Goal: Task Accomplishment & Management: Manage account settings

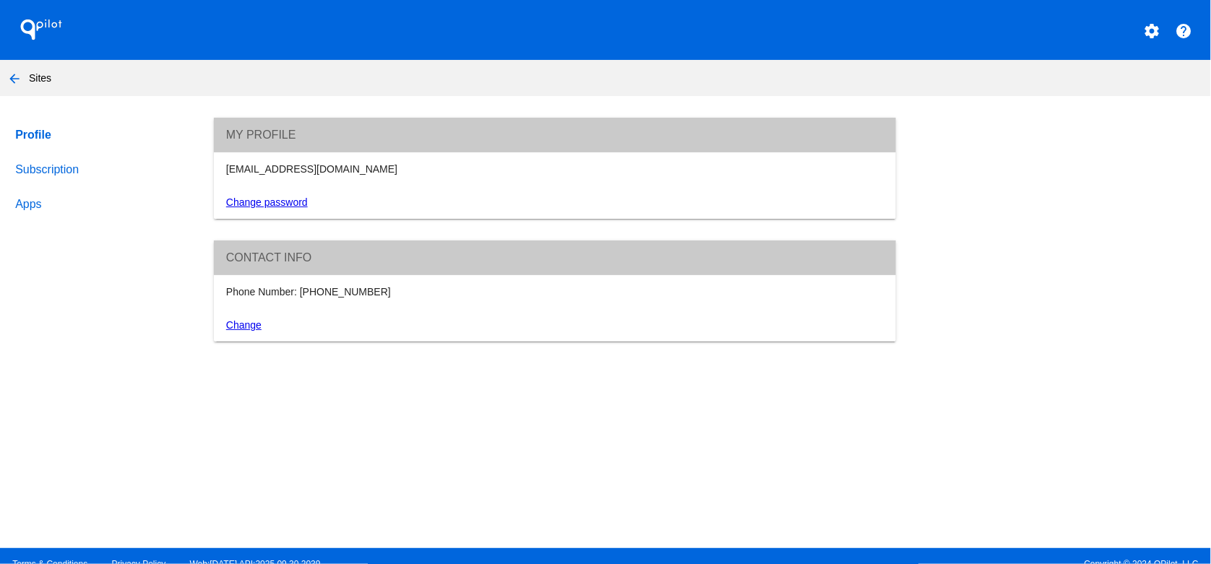
click at [49, 171] on link "Subscription" at bounding box center [100, 169] width 177 height 35
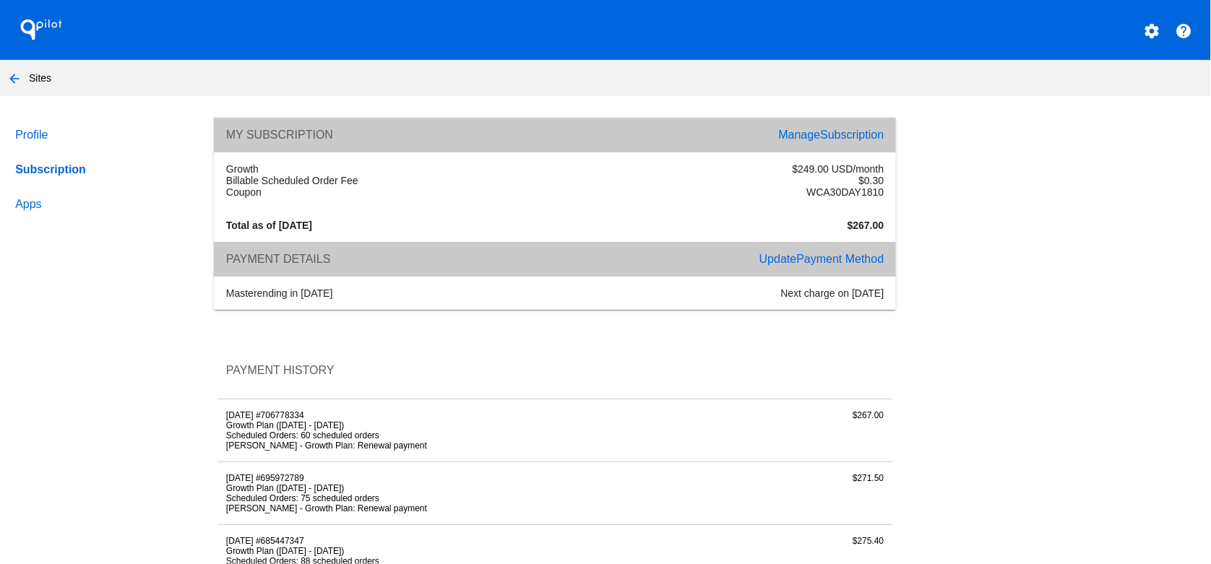
click at [831, 133] on span "Subscription" at bounding box center [852, 135] width 64 height 12
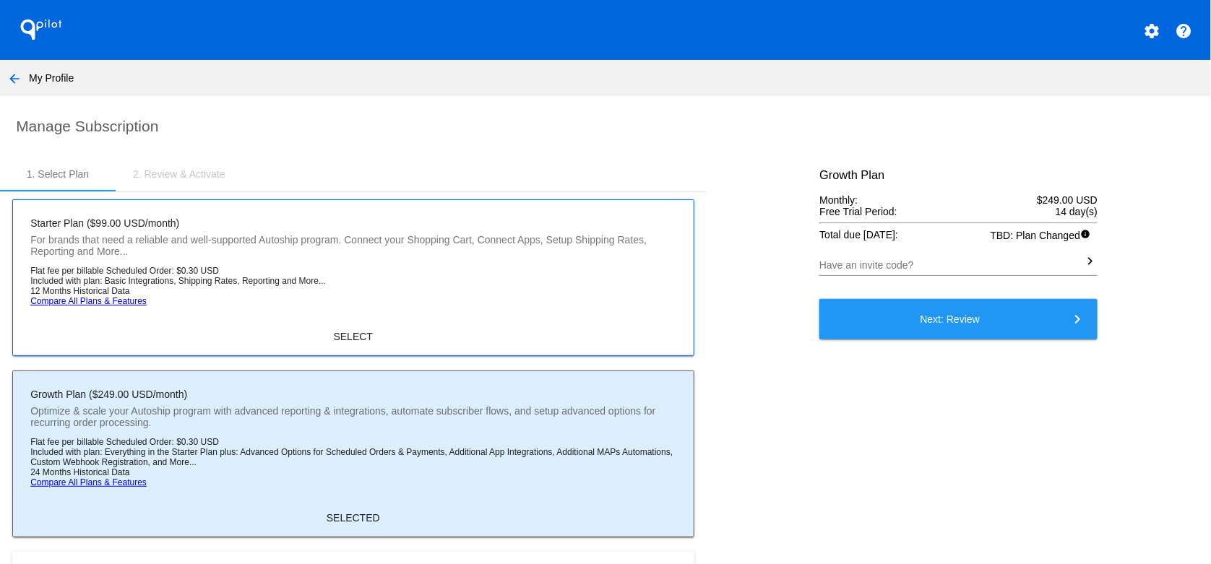
click at [393, 318] on mat-card "Starter Plan ($99.00 USD/month) For brands that need a reliable and well-suppor…" at bounding box center [352, 277] width 681 height 157
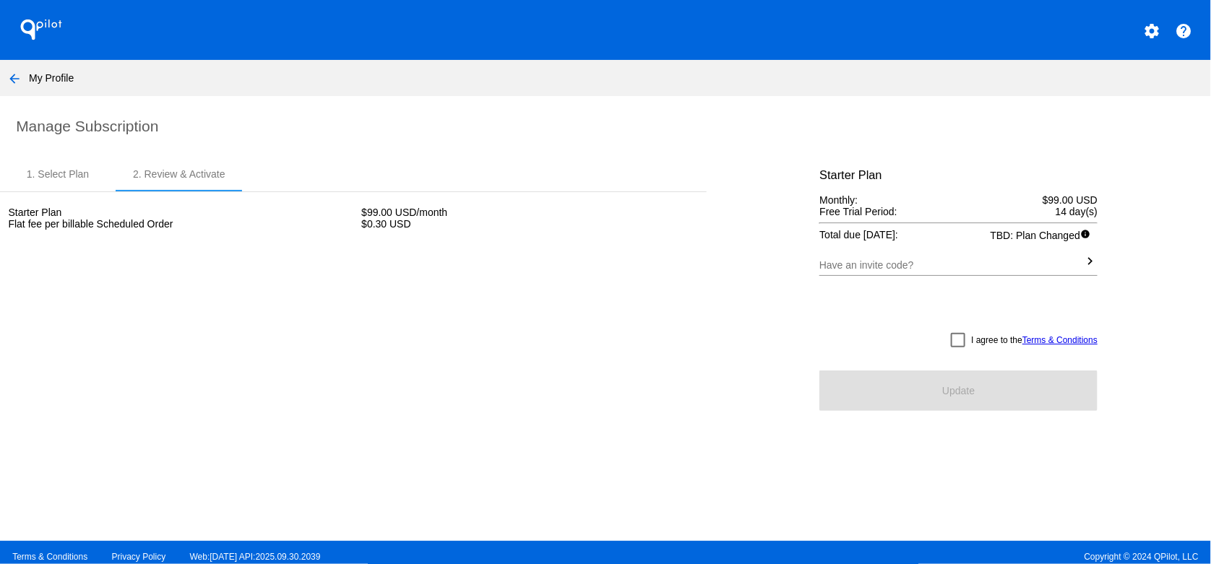
click at [15, 74] on mat-icon "arrow_back" at bounding box center [14, 78] width 17 height 17
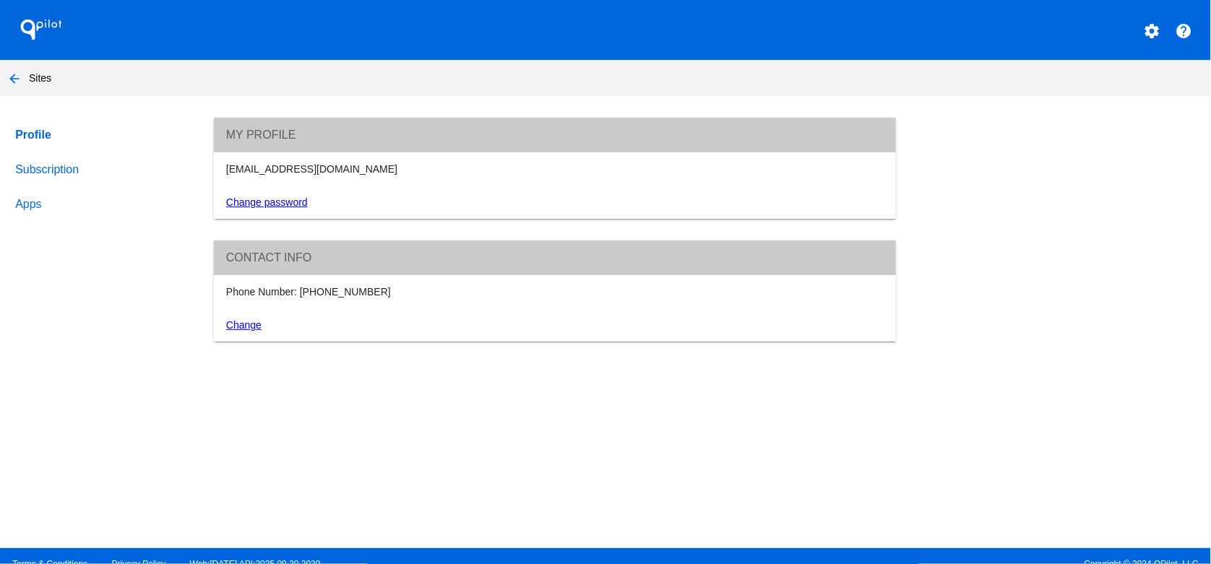
click at [38, 210] on link "Apps" at bounding box center [100, 204] width 177 height 35
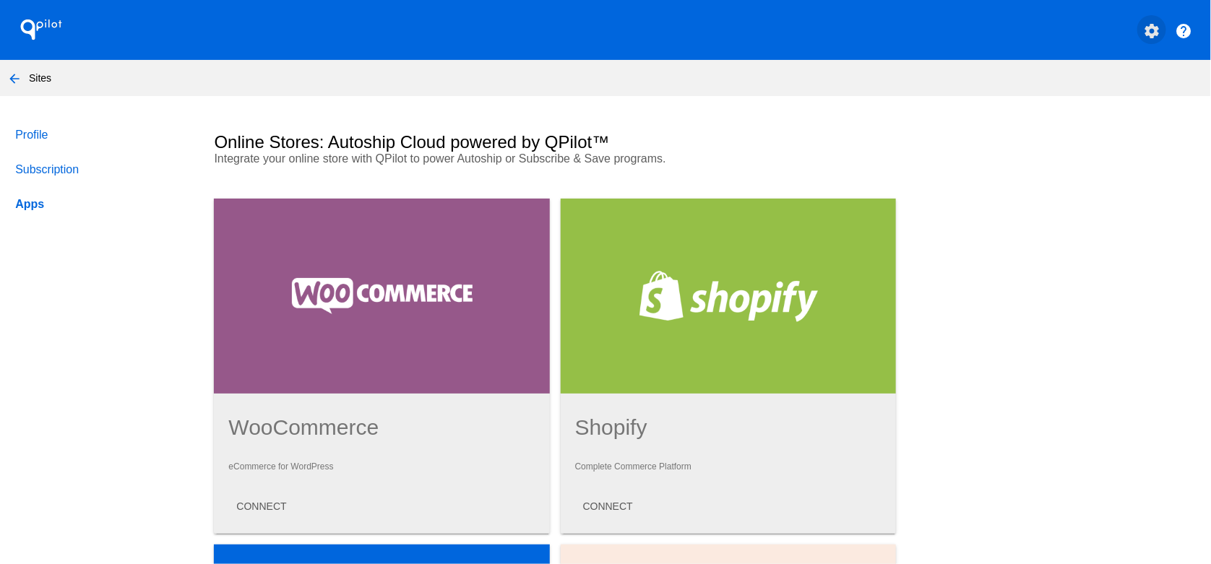
click at [1153, 27] on button "settings" at bounding box center [1151, 29] width 29 height 29
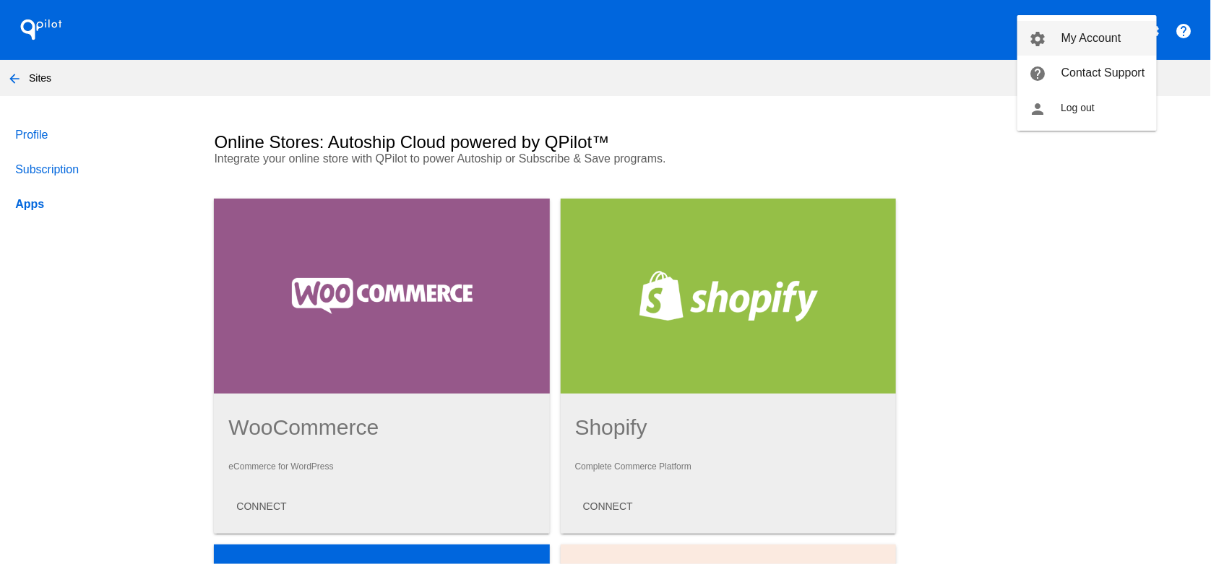
click at [1112, 41] on span "My Account" at bounding box center [1092, 38] width 60 height 12
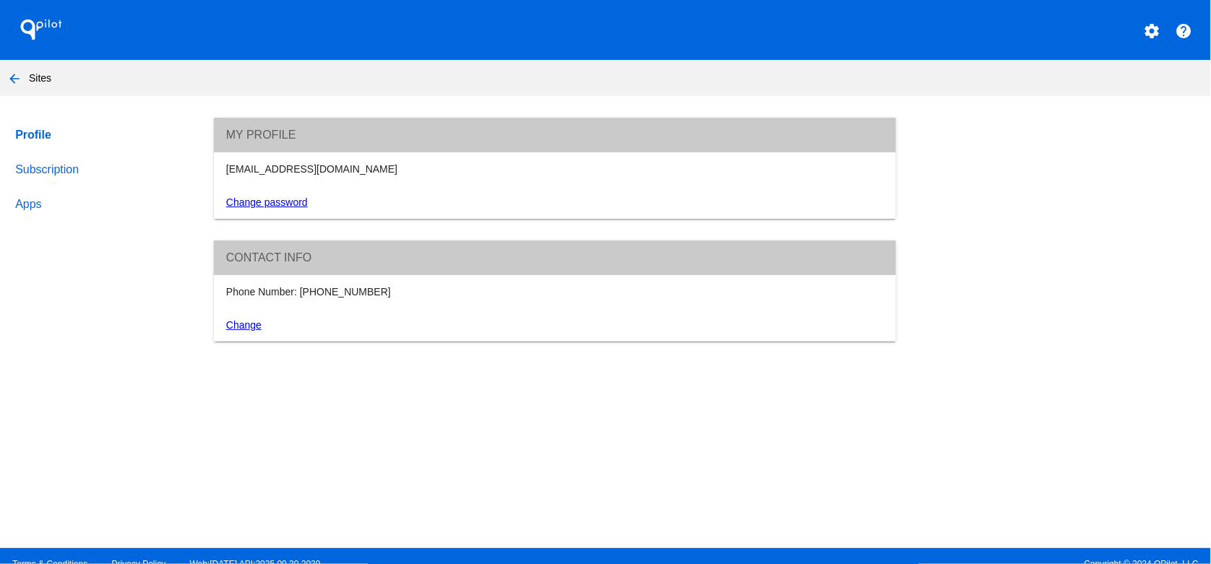
click at [1195, 30] on div "settings help" at bounding box center [909, 29] width 606 height 29
click at [1176, 31] on mat-icon "help" at bounding box center [1184, 30] width 17 height 17
click at [1148, 25] on mat-icon "settings" at bounding box center [1151, 30] width 17 height 17
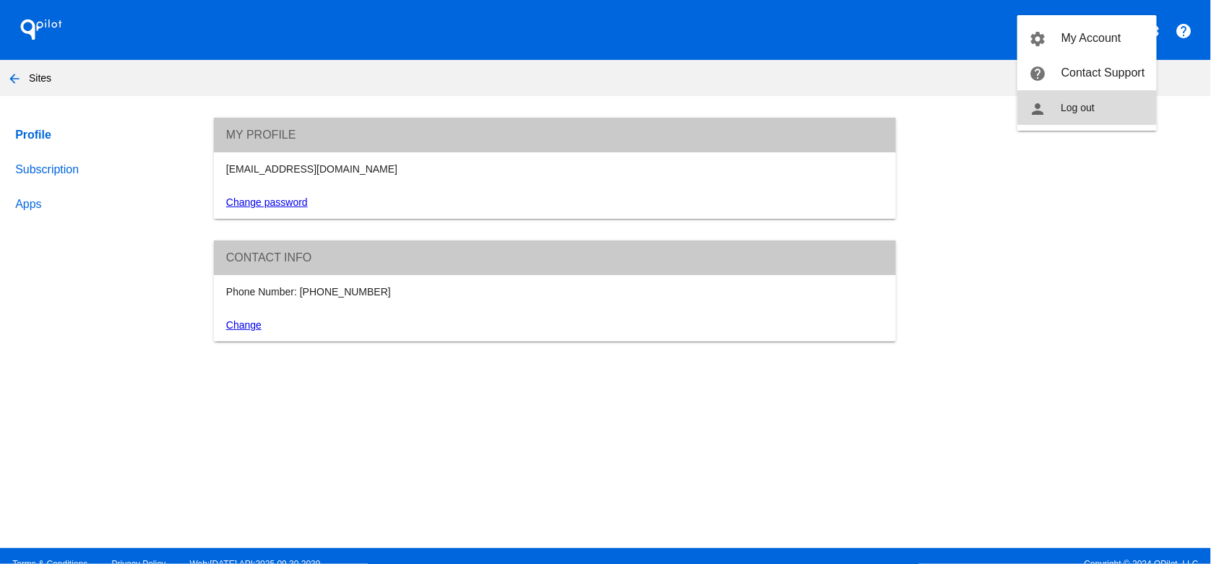
click at [1099, 108] on button "person Log out" at bounding box center [1087, 107] width 139 height 35
